Goal: Communication & Community: Answer question/provide support

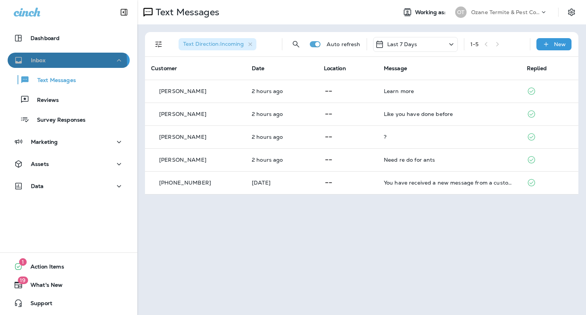
click at [62, 63] on div "Inbox" at bounding box center [69, 61] width 110 height 10
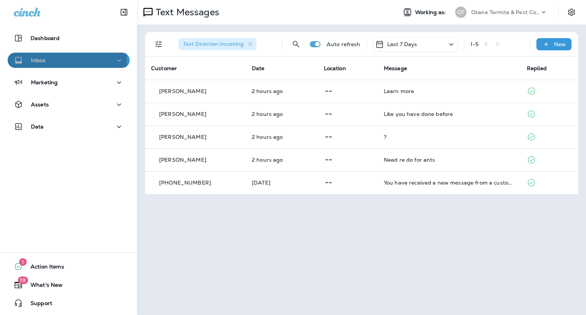
click at [62, 63] on div "Inbox" at bounding box center [69, 61] width 110 height 10
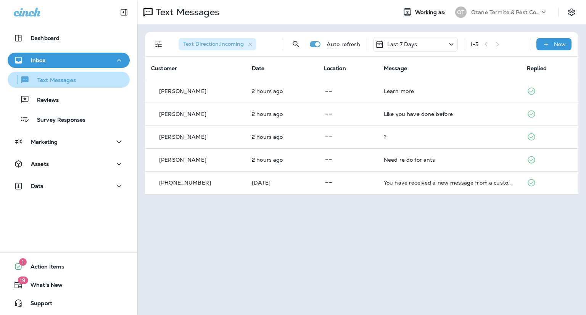
click at [63, 77] on p "Text Messages" at bounding box center [53, 80] width 46 height 7
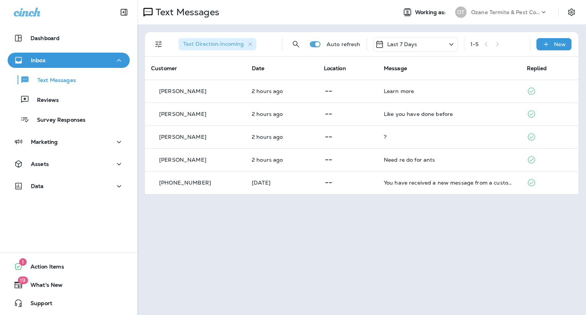
click at [314, 40] on div "Text Direction : Incoming Auto refresh Last 7 Days 1 - 5 New" at bounding box center [363, 44] width 424 height 24
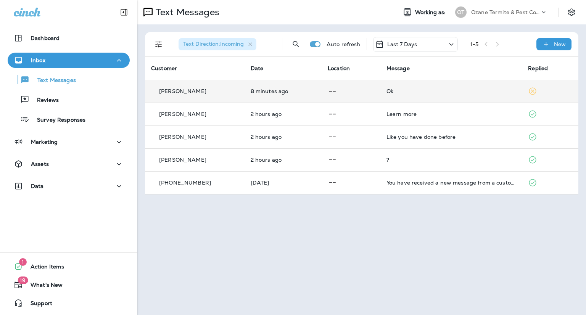
click at [412, 91] on div "Ok" at bounding box center [451, 91] width 130 height 6
